Goal: Complete application form: Complete application form

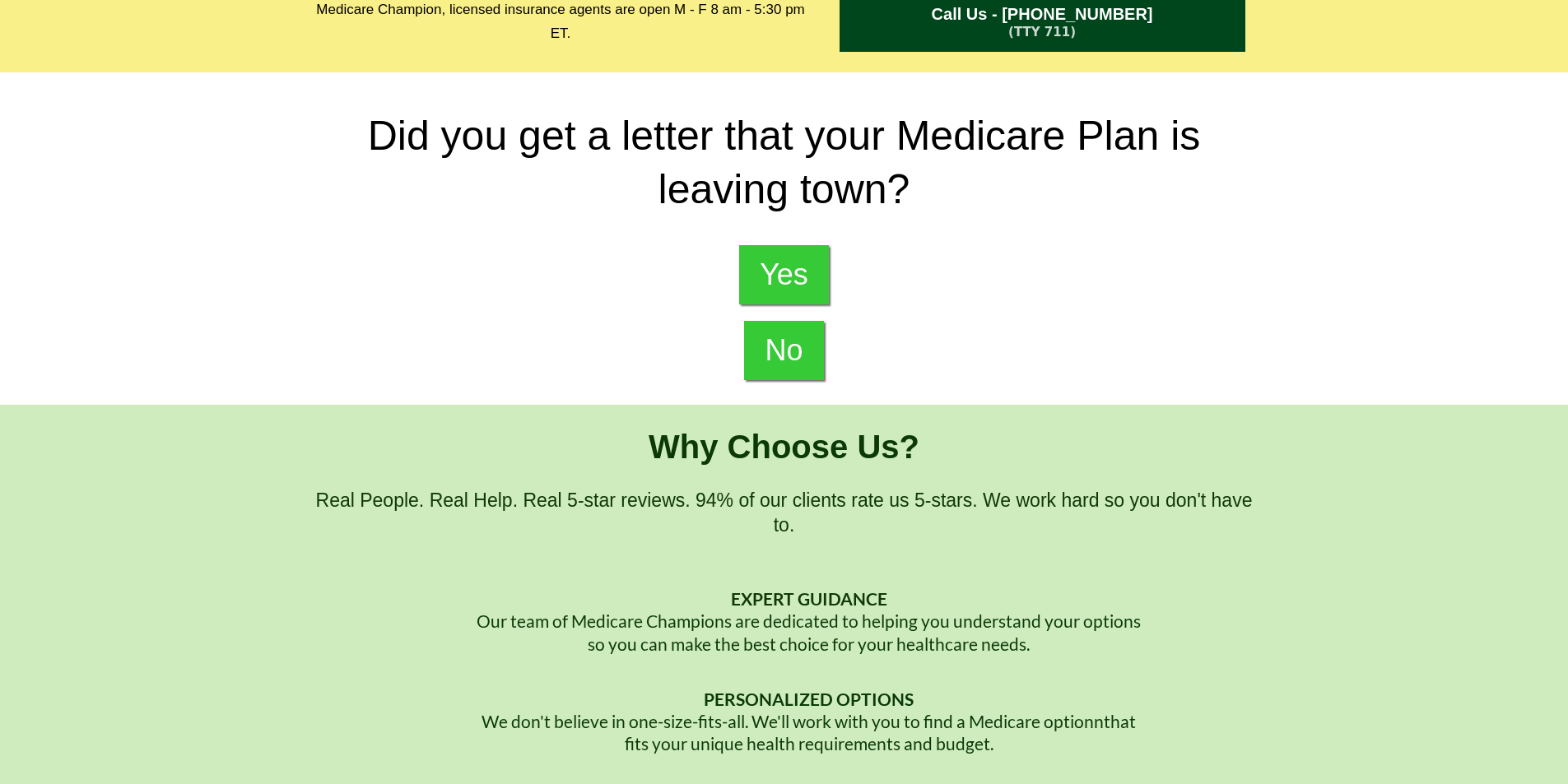
scroll to position [40, 0]
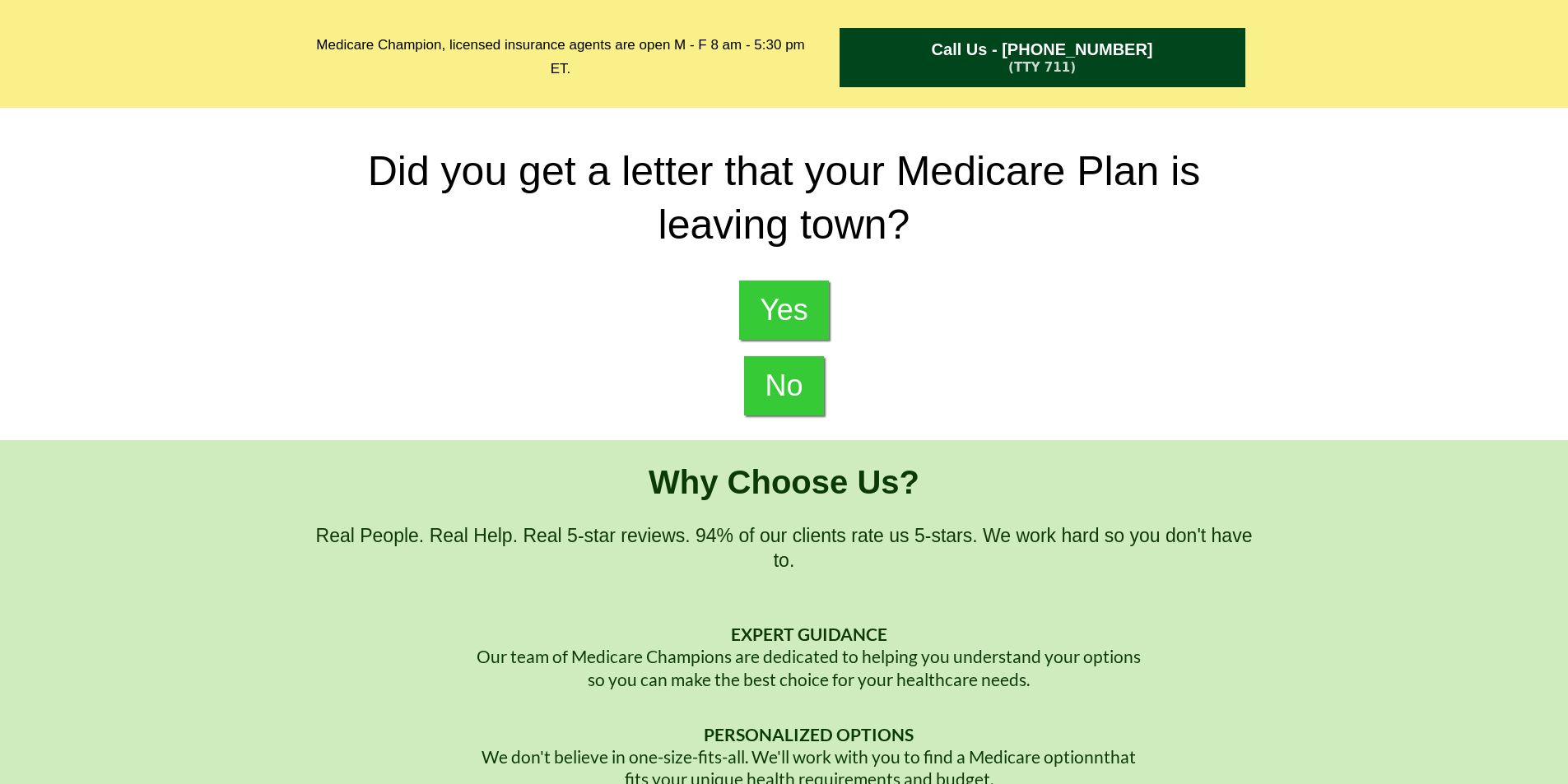
click at [802, 385] on span "No" at bounding box center [784, 386] width 38 height 34
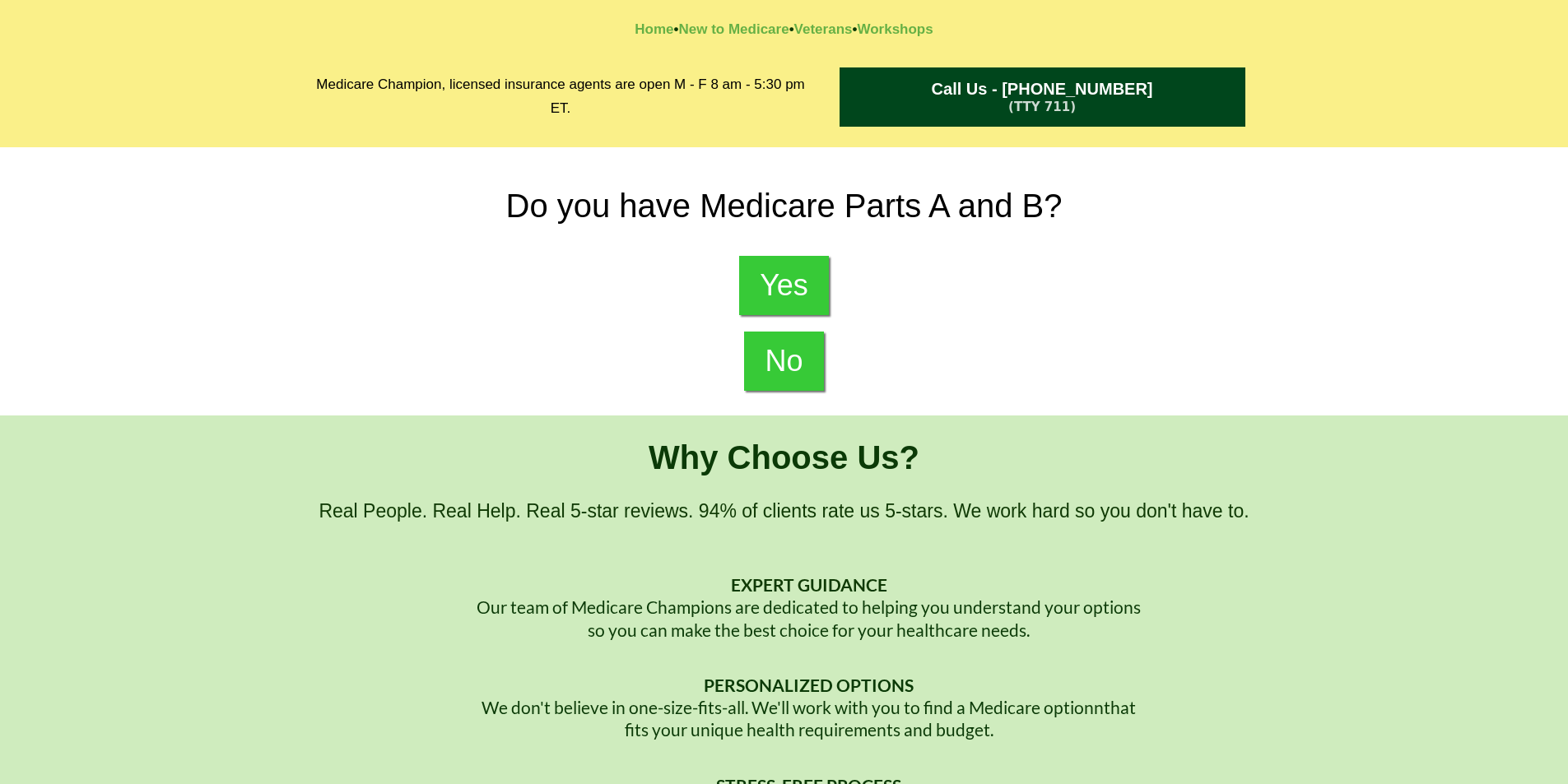
click at [812, 290] on link "Yes" at bounding box center [784, 286] width 89 height 59
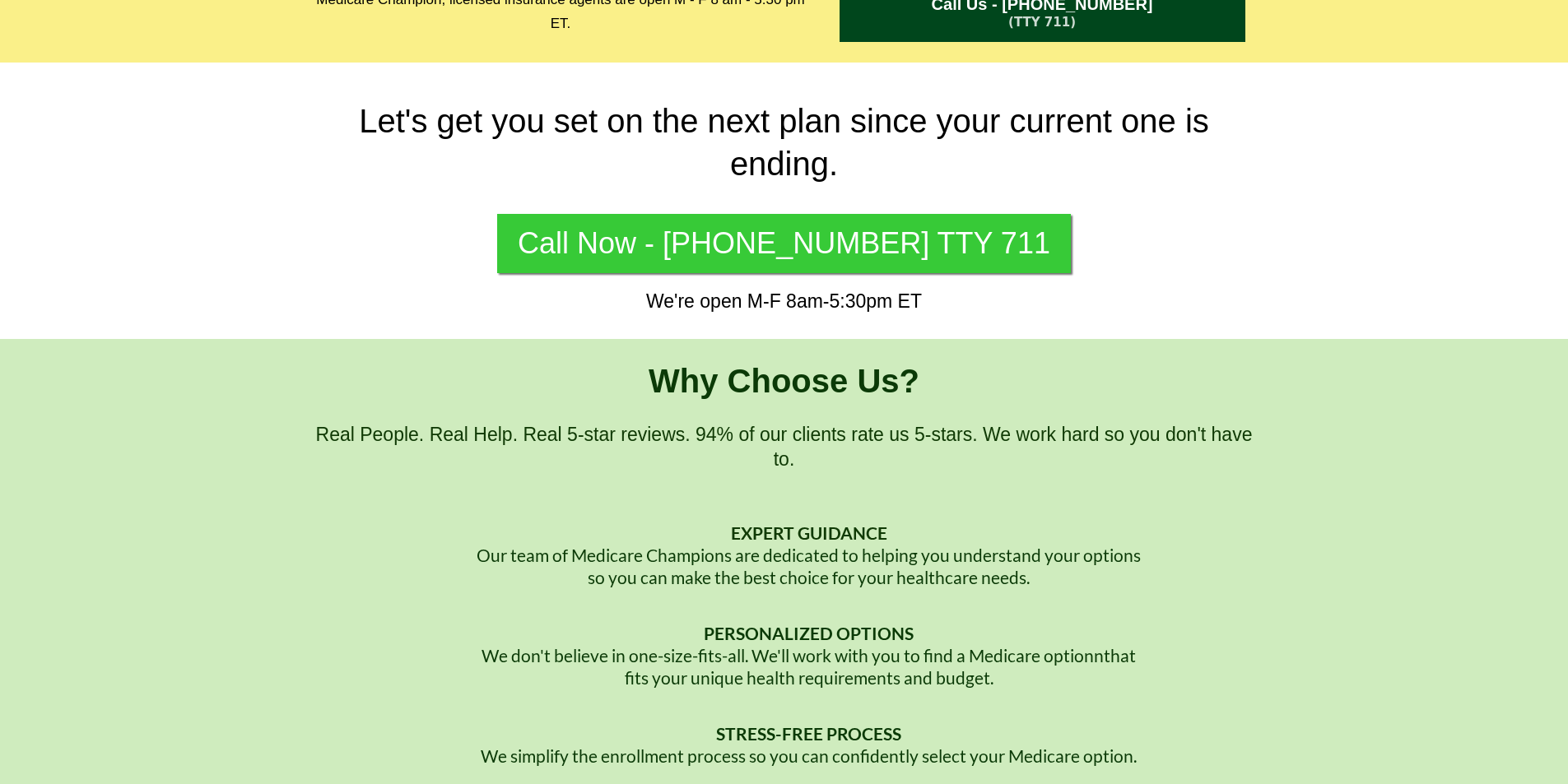
scroll to position [82, 0]
